Goal: Check status: Check status

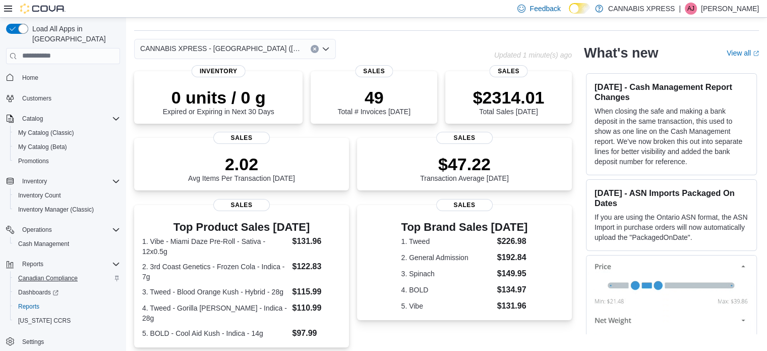
scroll to position [50, 0]
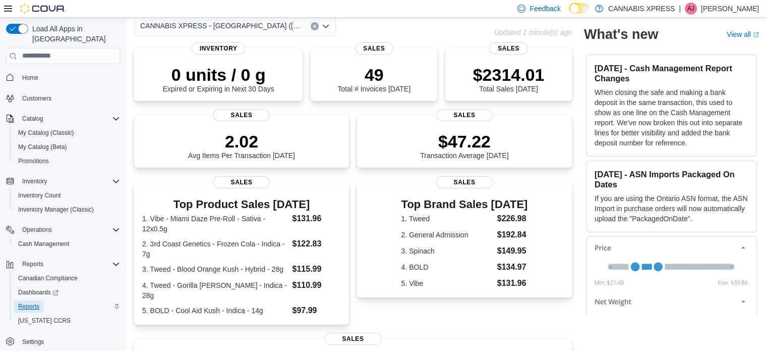
click at [32, 302] on span "Reports" at bounding box center [28, 306] width 21 height 8
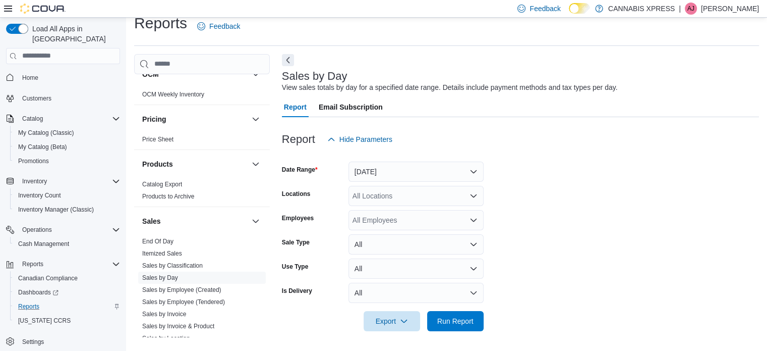
scroll to position [605, 0]
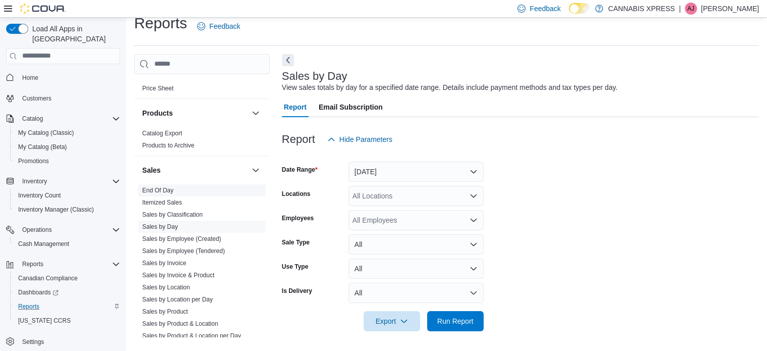
click at [170, 188] on link "End Of Day" at bounding box center [157, 190] width 31 height 7
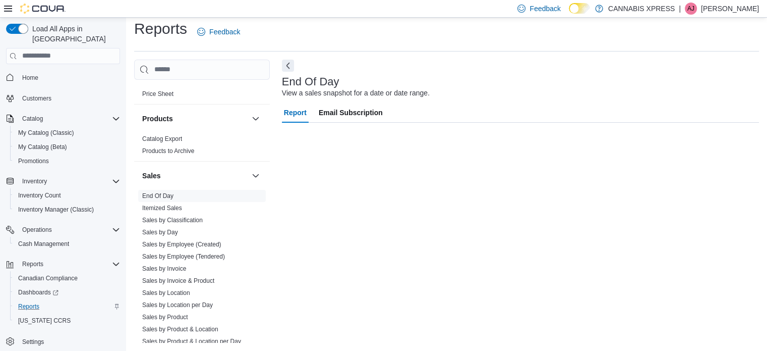
scroll to position [7, 0]
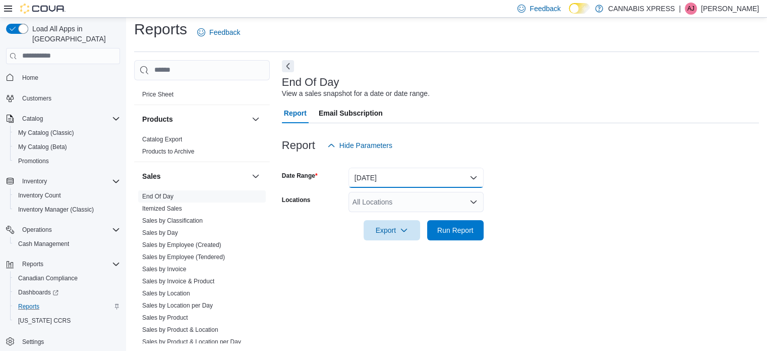
click at [428, 176] on button "[DATE]" at bounding box center [416, 177] width 135 height 20
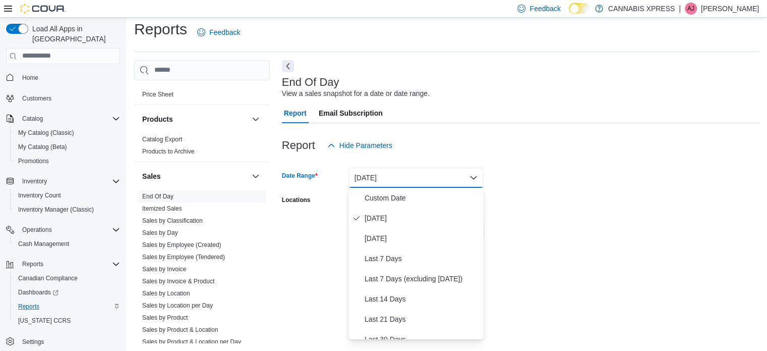
click at [611, 173] on form "Date Range [DATE] Locations All Locations Export Run Report" at bounding box center [520, 197] width 477 height 85
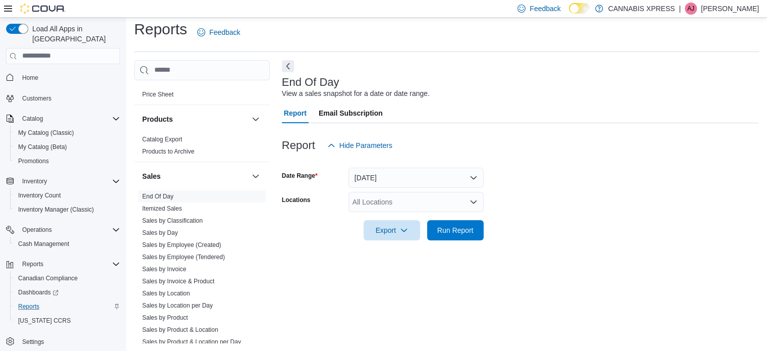
click at [410, 203] on div "All Locations" at bounding box center [416, 202] width 135 height 20
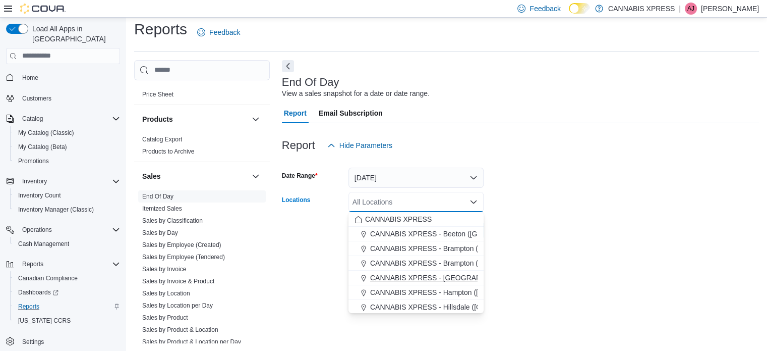
click at [451, 276] on span "CANNABIS XPRESS - [GEOGRAPHIC_DATA] ([GEOGRAPHIC_DATA])" at bounding box center [483, 277] width 226 height 10
click at [530, 241] on div at bounding box center [520, 246] width 477 height 12
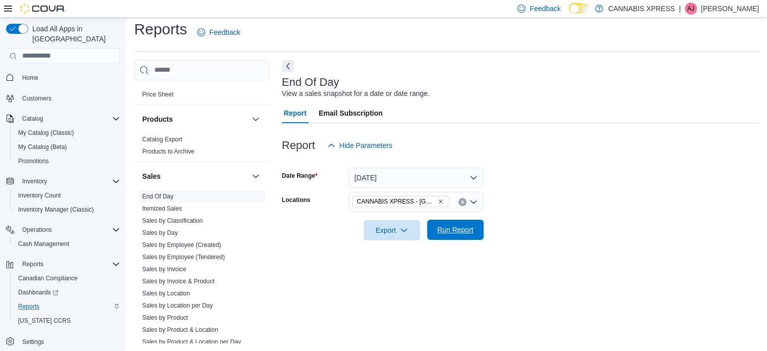
click at [464, 233] on span "Run Report" at bounding box center [455, 229] width 36 height 10
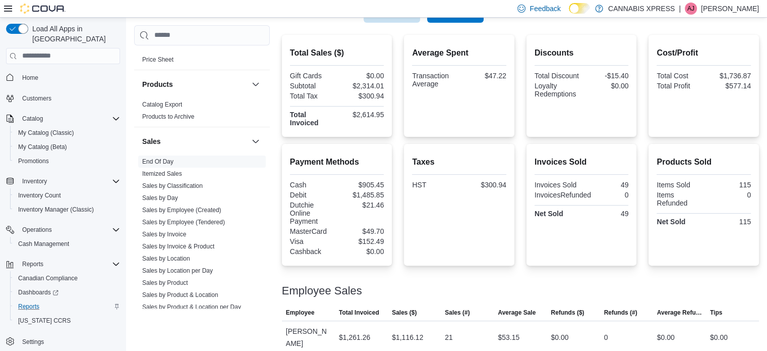
scroll to position [227, 0]
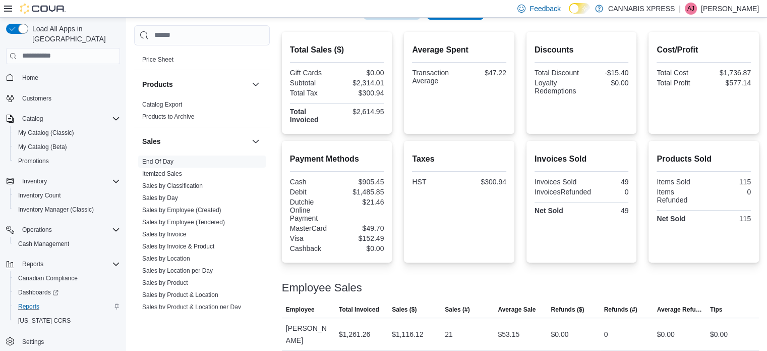
click at [376, 181] on div "$905.45" at bounding box center [361, 182] width 45 height 8
copy div "$905.45"
